Goal: Transaction & Acquisition: Book appointment/travel/reservation

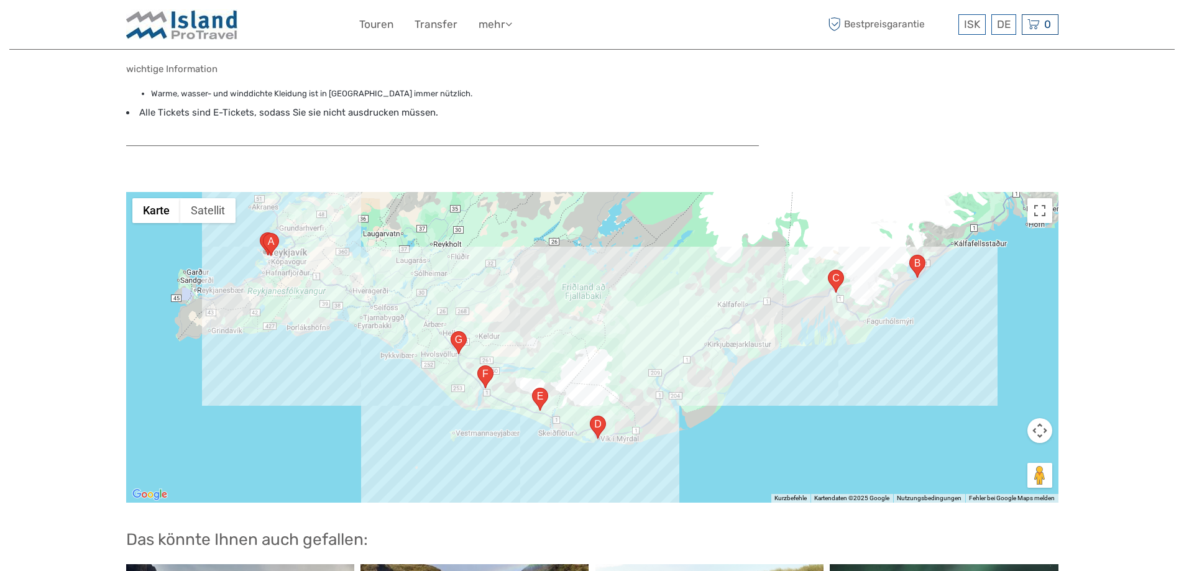
scroll to position [1057, 0]
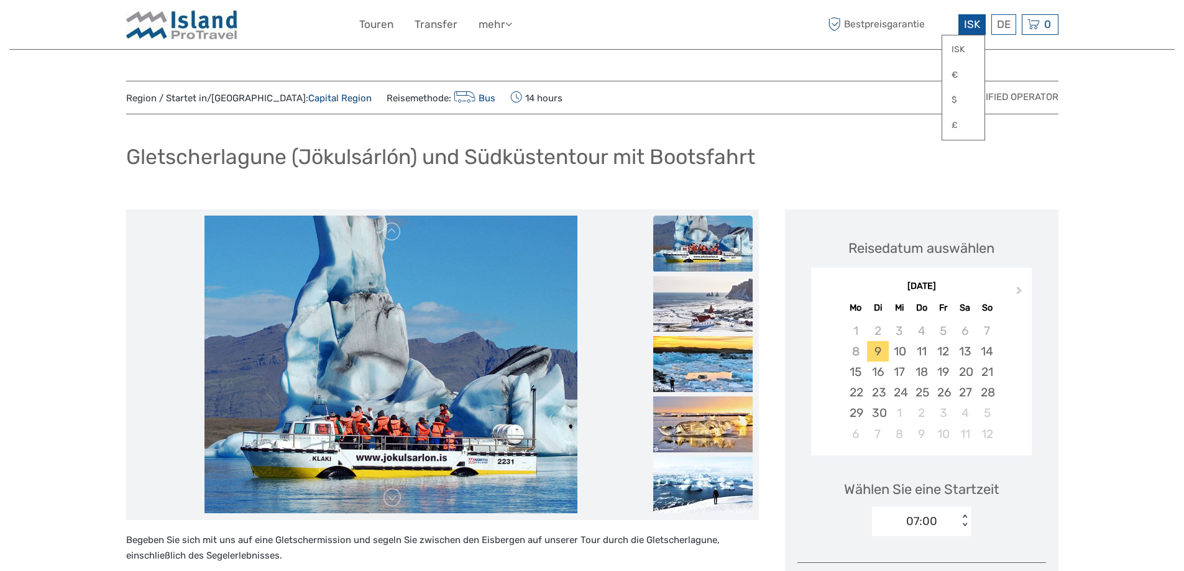
click at [974, 24] on span "ISK" at bounding box center [972, 24] width 16 height 12
click at [957, 78] on link "€" at bounding box center [964, 75] width 42 height 22
click at [1020, 288] on span "Next Month" at bounding box center [1020, 293] width 0 height 18
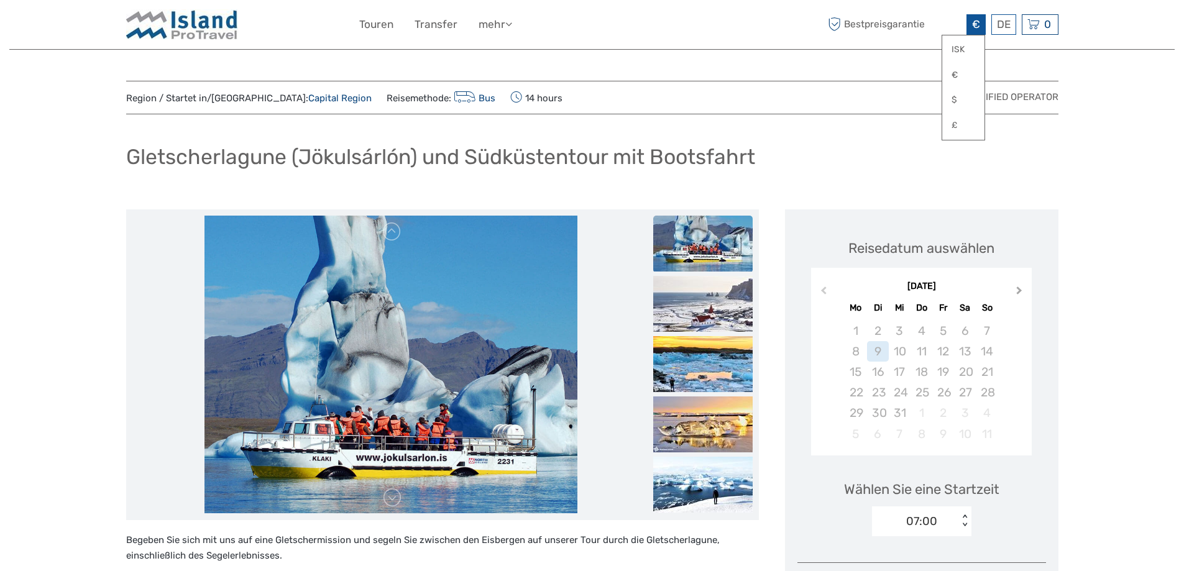
click at [1020, 288] on span "Next Month" at bounding box center [1020, 293] width 0 height 18
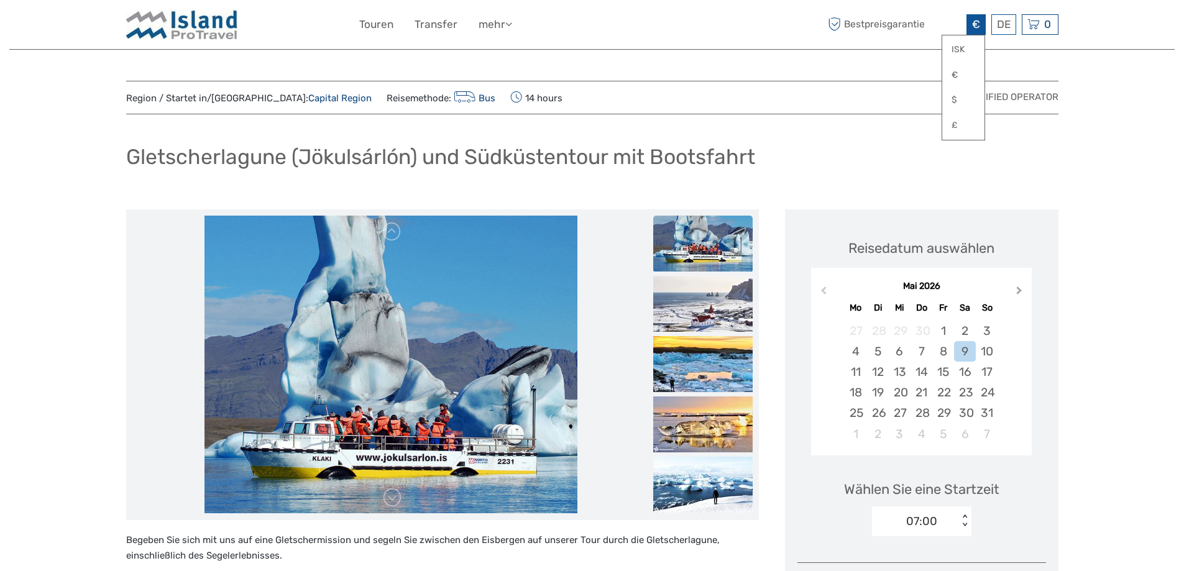
click at [1020, 288] on span "Next Month" at bounding box center [1020, 293] width 0 height 18
click at [938, 372] on div "14" at bounding box center [944, 372] width 22 height 21
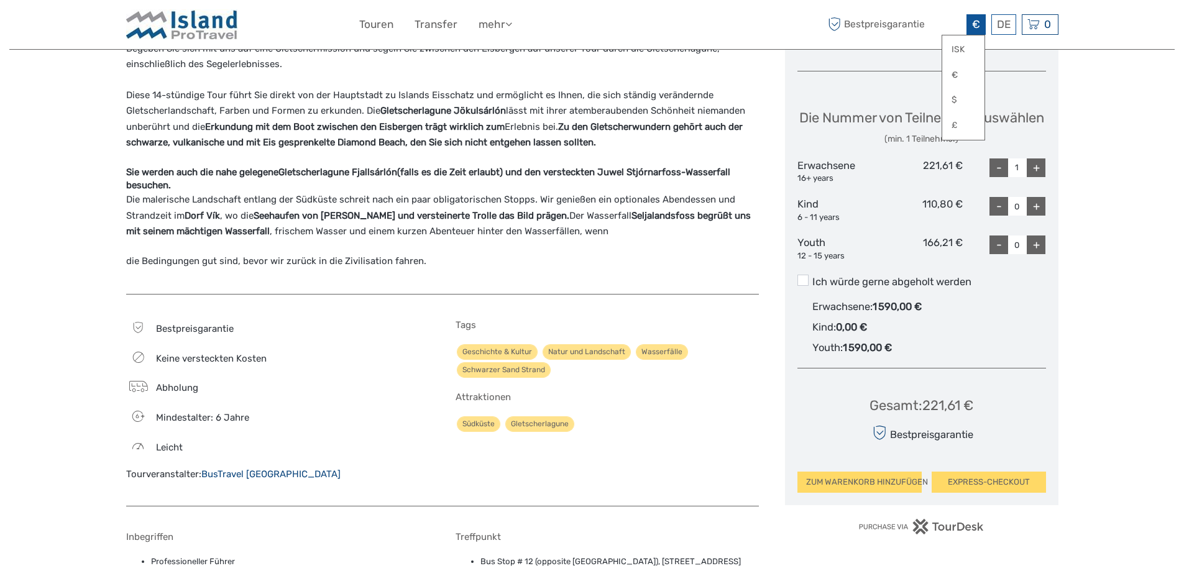
scroll to position [497, 0]
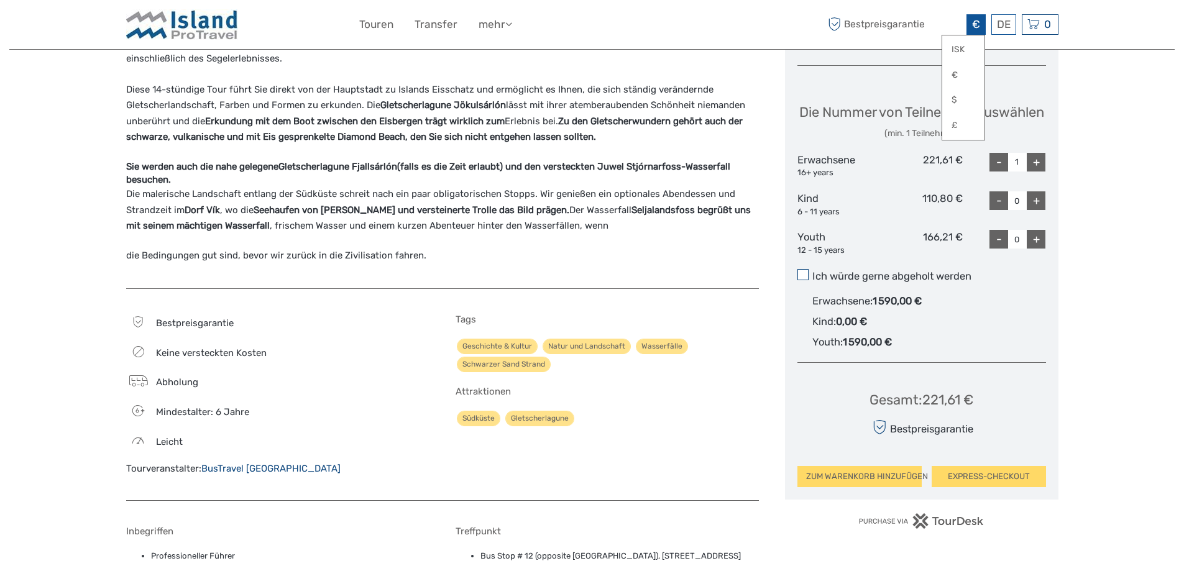
click at [803, 280] on span at bounding box center [803, 274] width 11 height 11
click at [813, 272] on input "Ich würde gerne abgeholt werden" at bounding box center [813, 272] width 0 height 0
